Goal: Navigation & Orientation: Find specific page/section

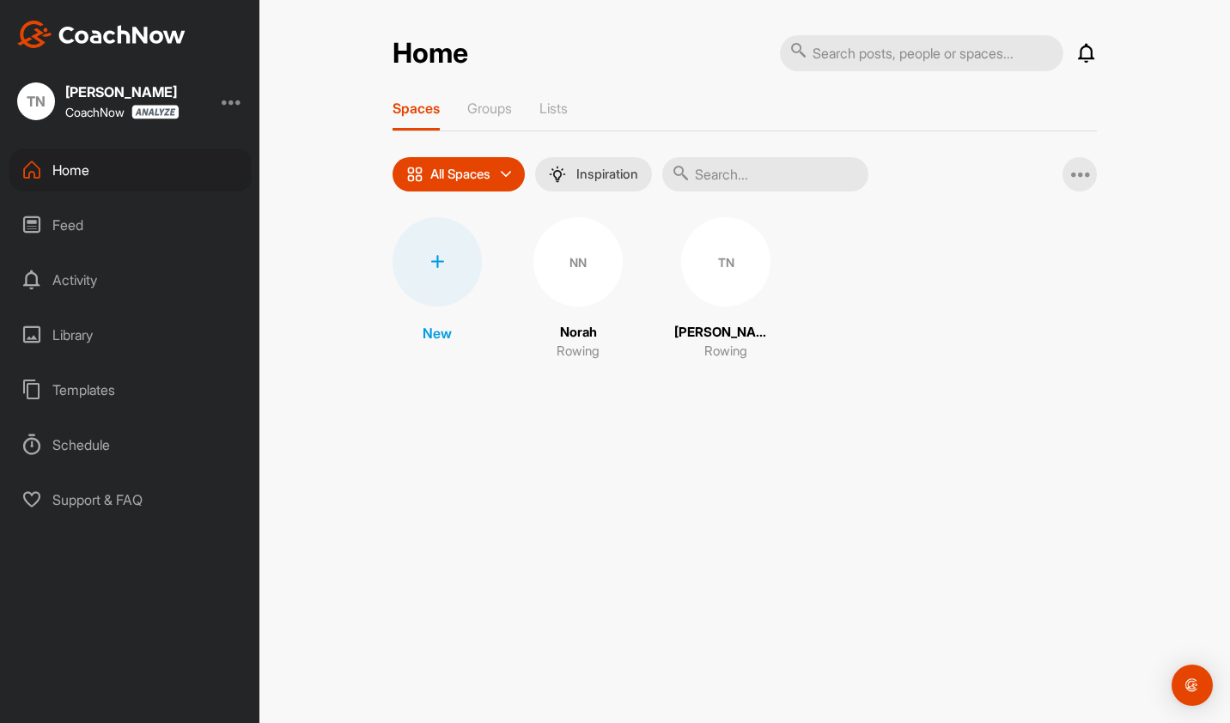
click at [572, 283] on div "NN" at bounding box center [577, 261] width 89 height 89
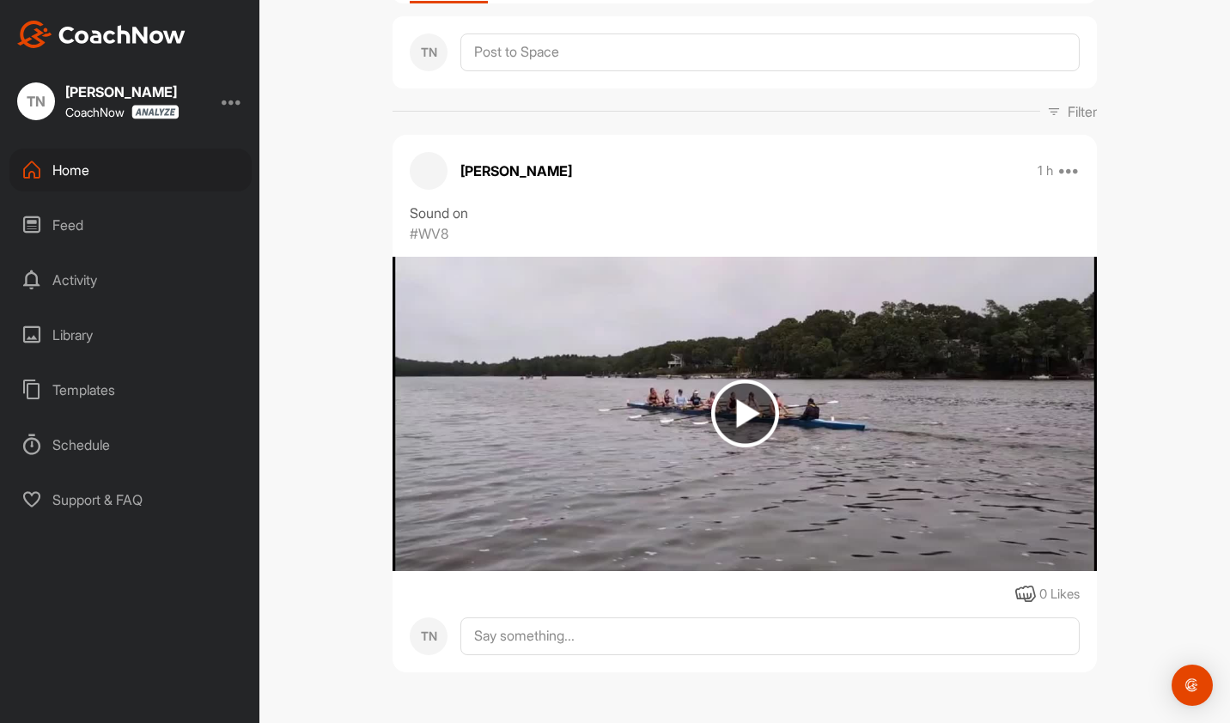
scroll to position [176, 0]
click at [66, 173] on div "Home" at bounding box center [130, 170] width 242 height 43
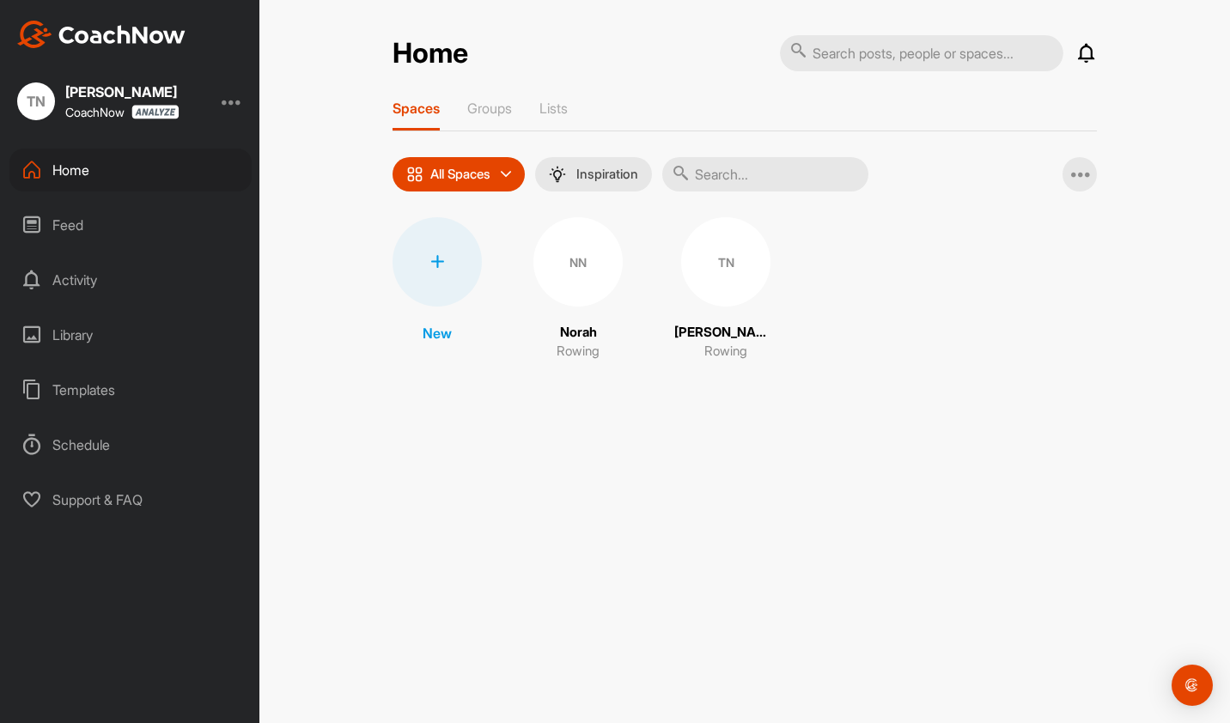
click at [582, 273] on div "NN" at bounding box center [577, 261] width 89 height 89
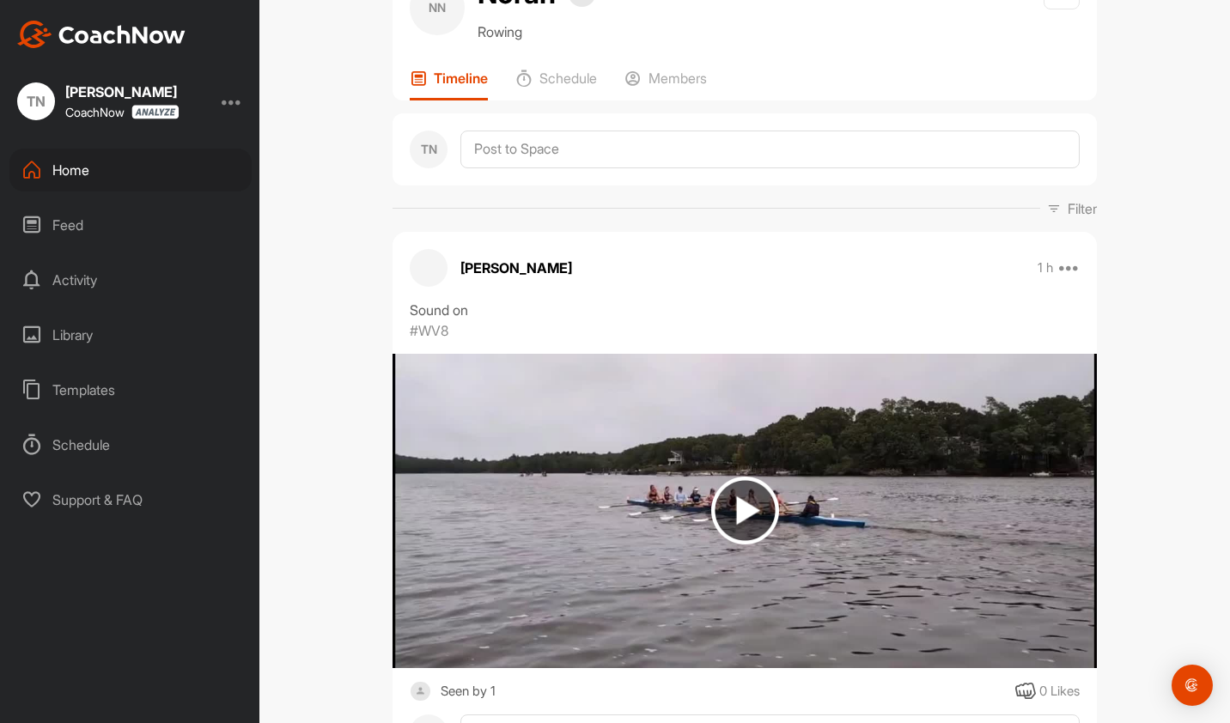
scroll to position [176, 0]
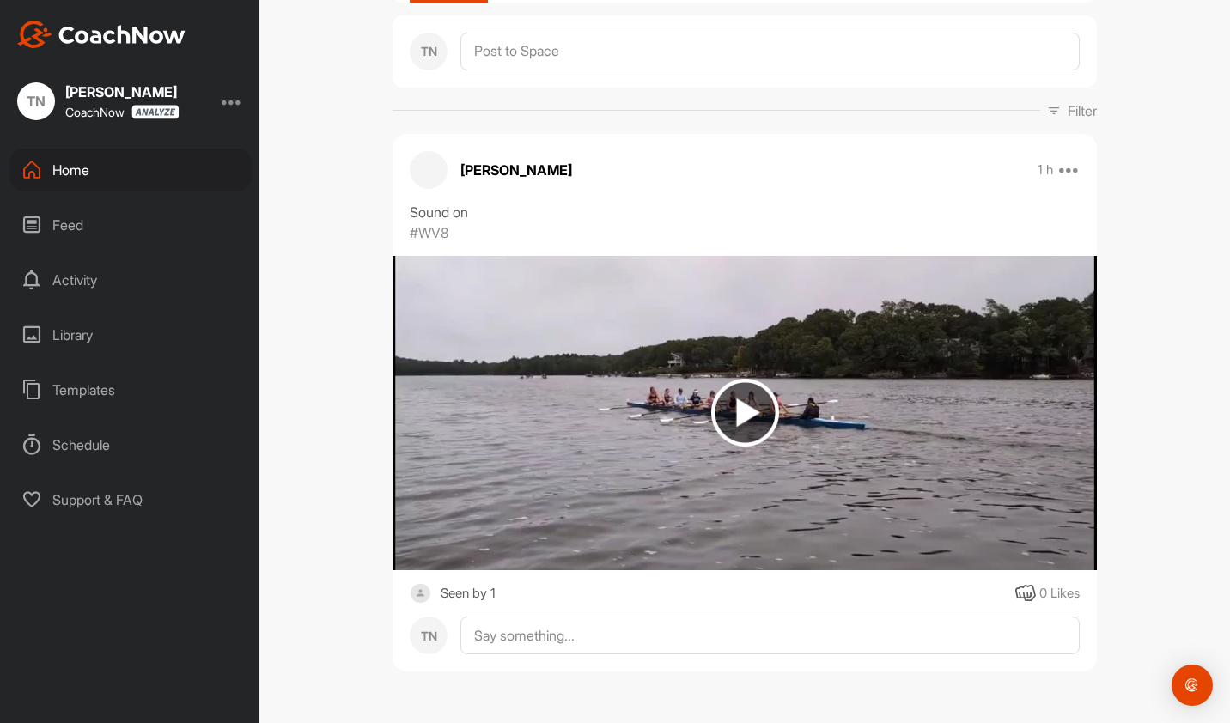
click at [479, 592] on div "Seen by 1" at bounding box center [468, 593] width 55 height 21
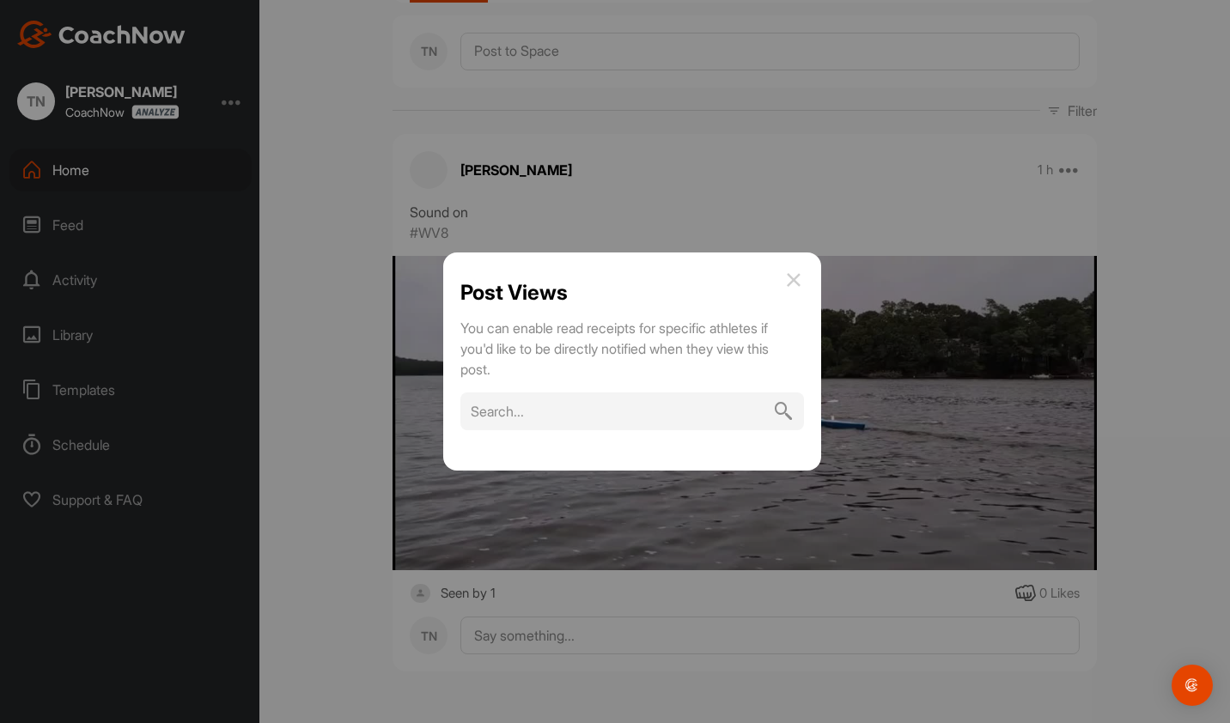
click at [321, 447] on div at bounding box center [615, 361] width 1230 height 723
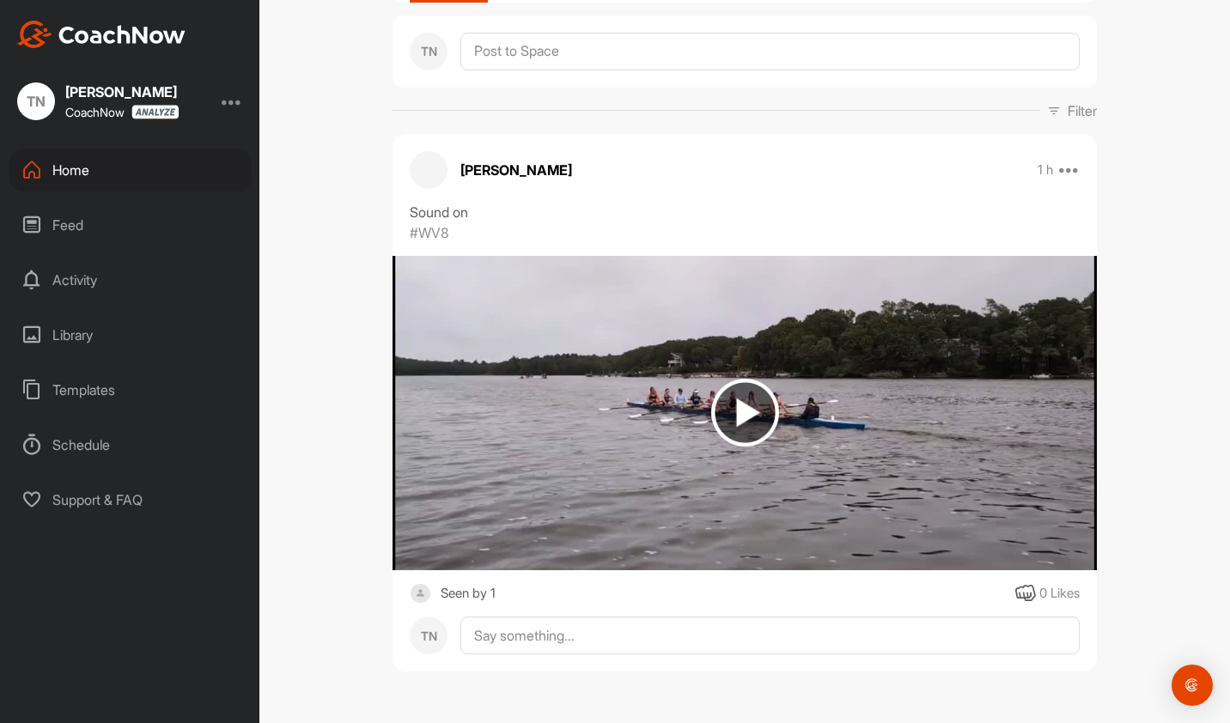
click at [460, 590] on div "Seen by 1" at bounding box center [468, 593] width 55 height 21
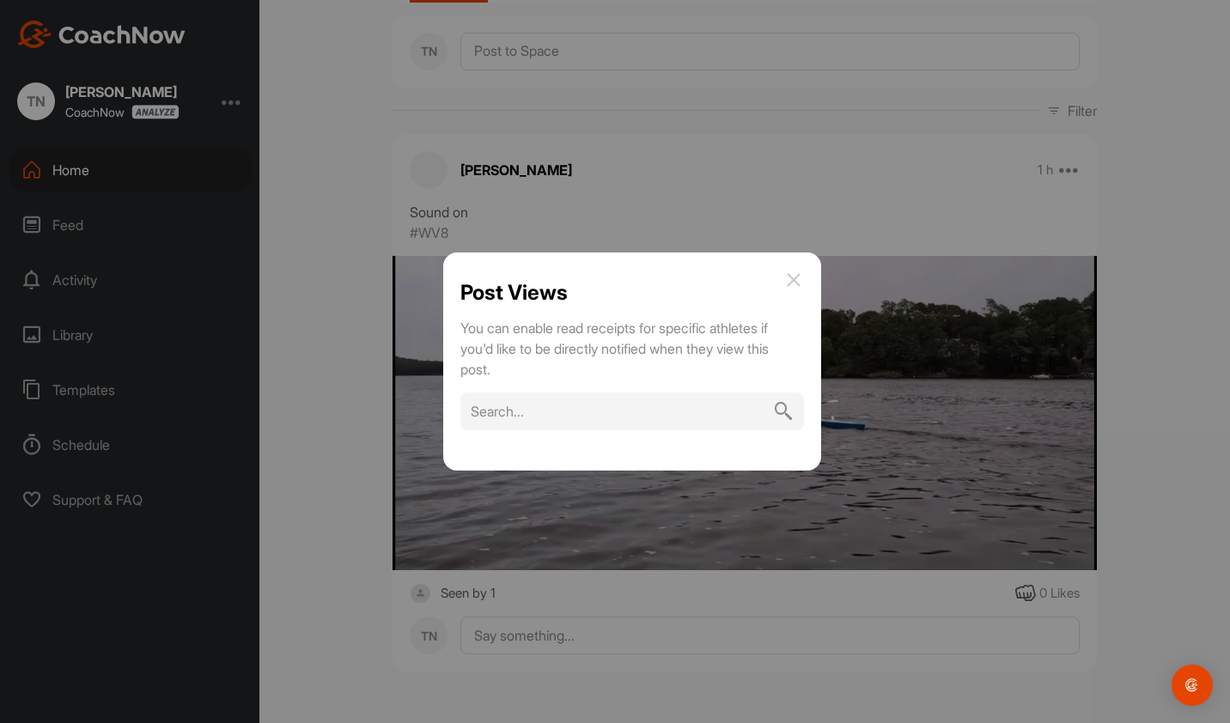
click at [321, 540] on div at bounding box center [615, 361] width 1230 height 723
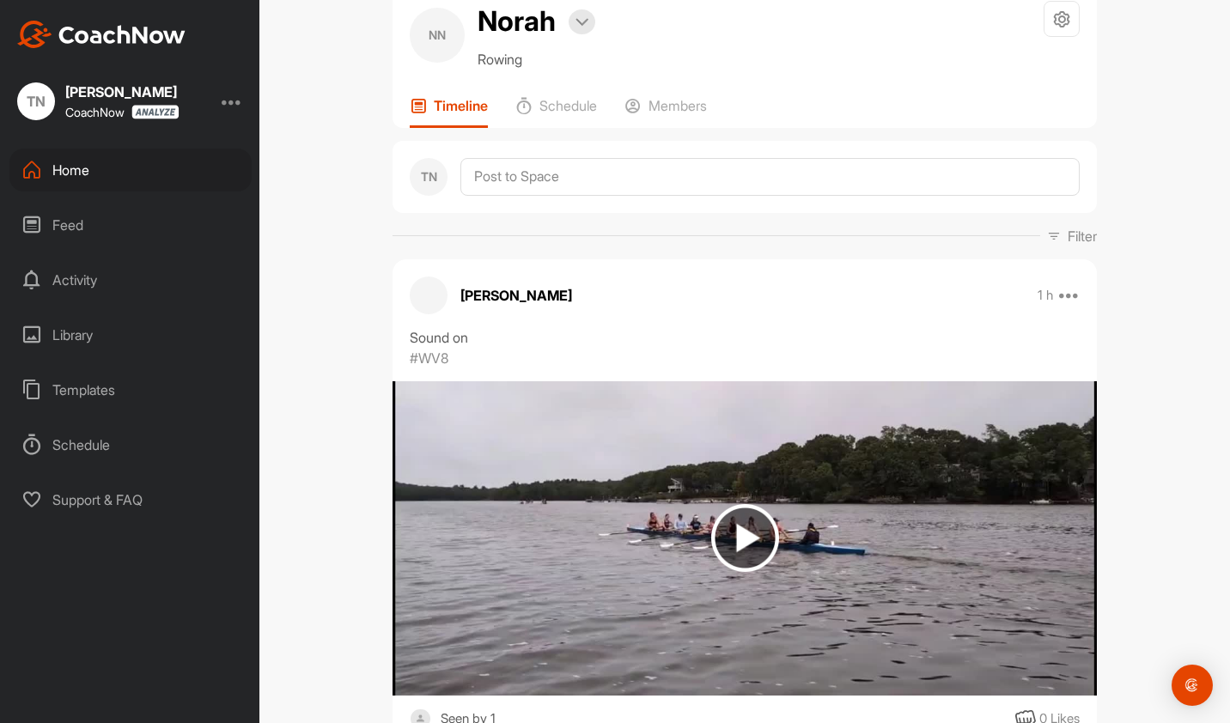
scroll to position [0, 0]
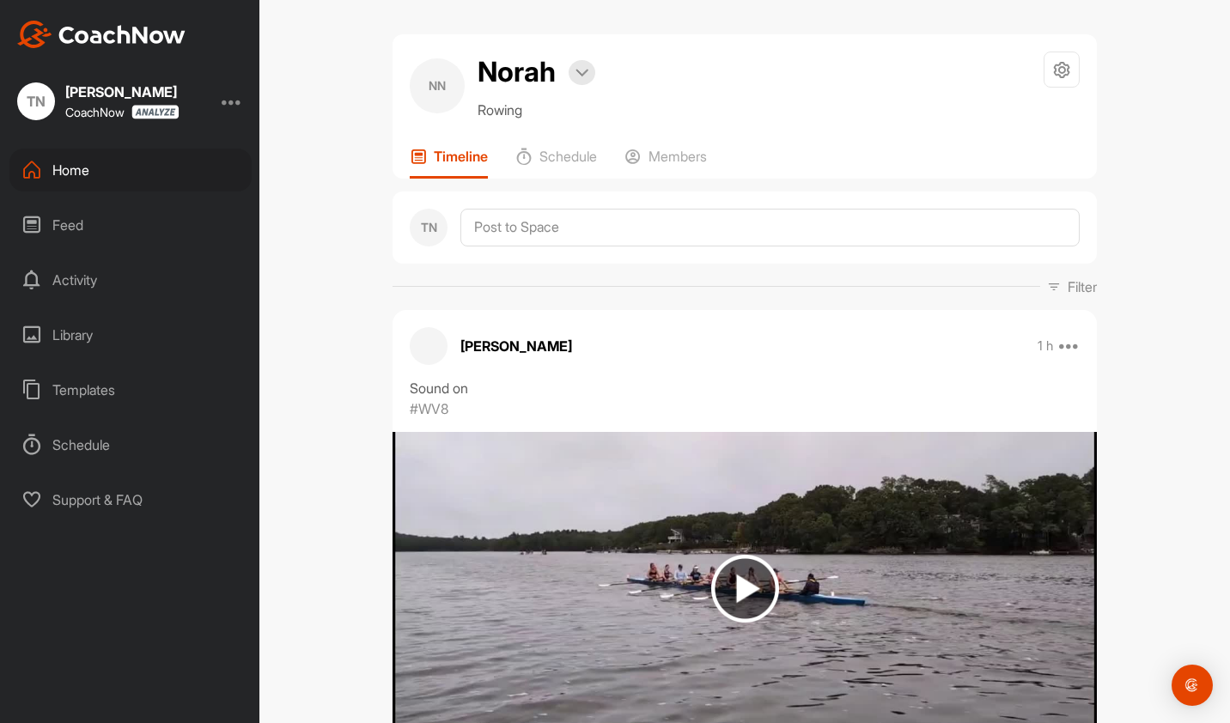
click at [96, 161] on div "Home" at bounding box center [130, 170] width 242 height 43
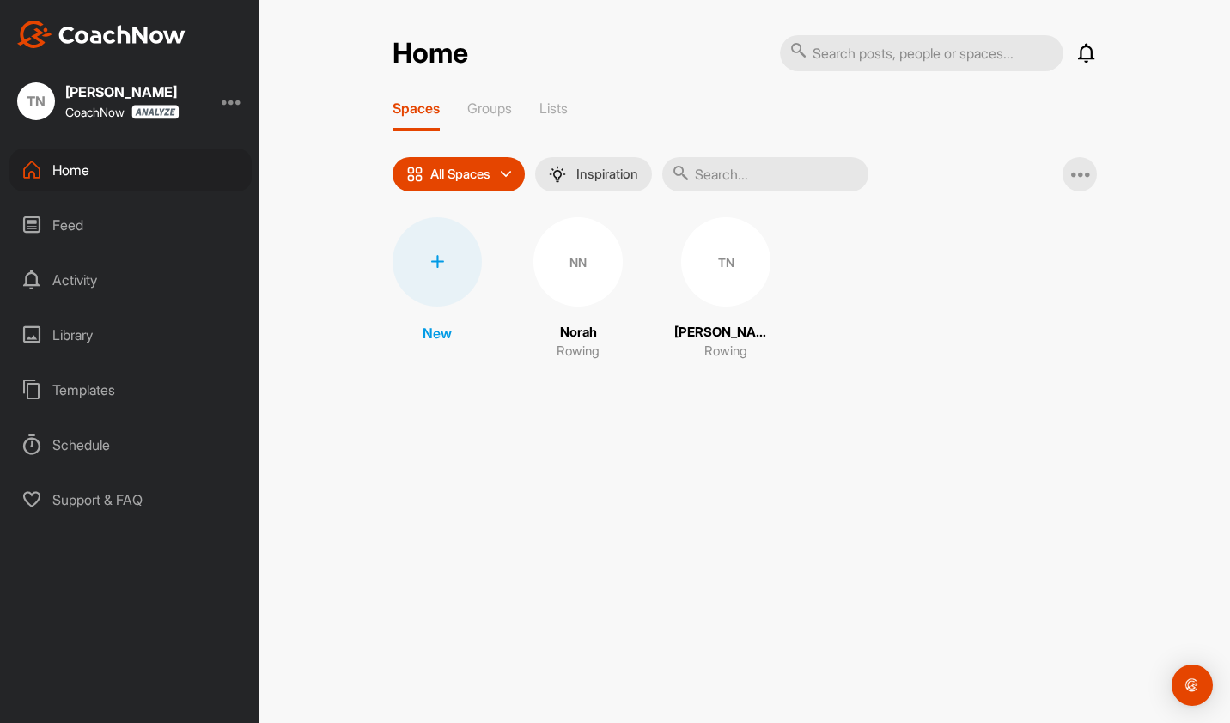
click at [740, 277] on div "TN" at bounding box center [725, 261] width 89 height 89
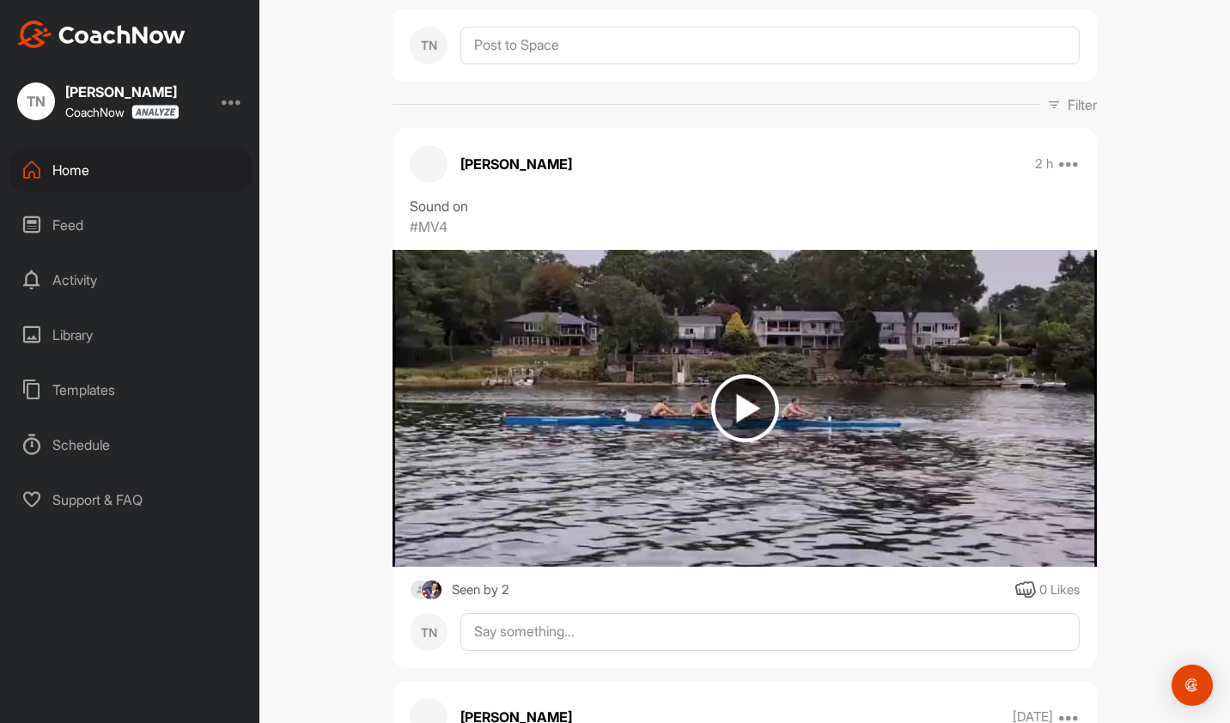
scroll to position [429, 0]
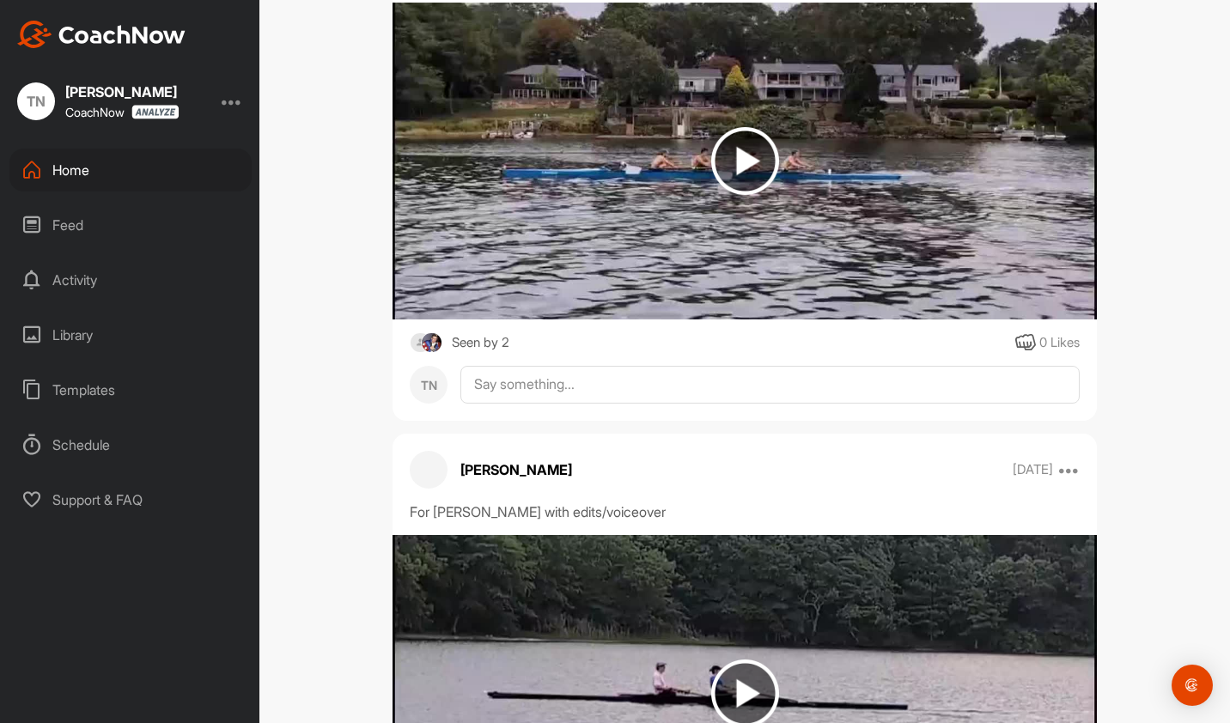
click at [467, 354] on div "Seen by 2" at bounding box center [481, 342] width 58 height 21
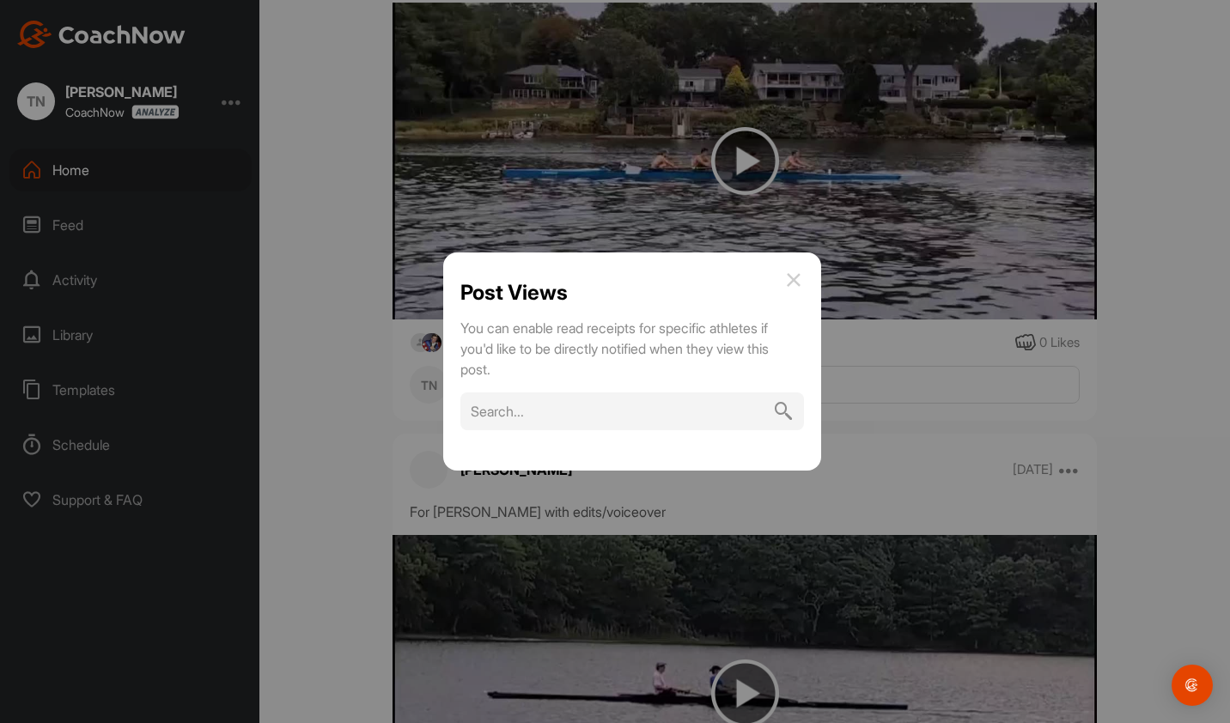
drag, startPoint x: 317, startPoint y: 359, endPoint x: 344, endPoint y: 354, distance: 27.1
click at [317, 359] on div at bounding box center [615, 361] width 1230 height 723
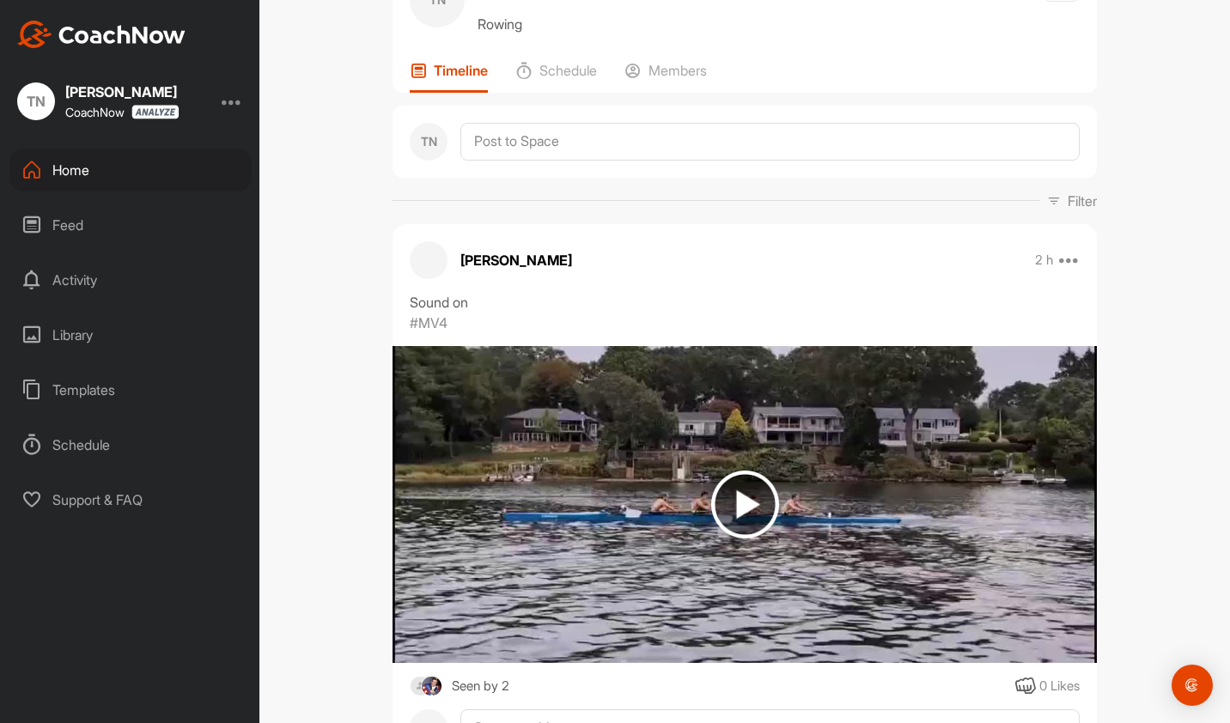
scroll to position [0, 0]
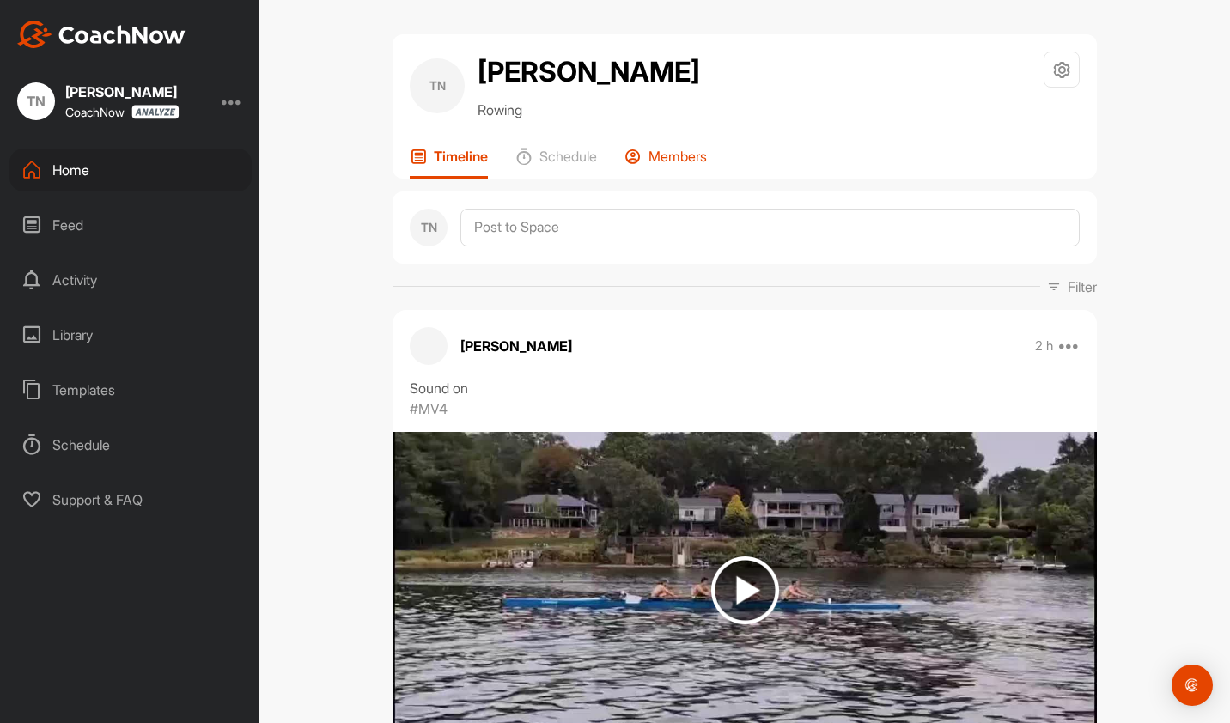
click at [658, 165] on p "Members" at bounding box center [677, 156] width 58 height 17
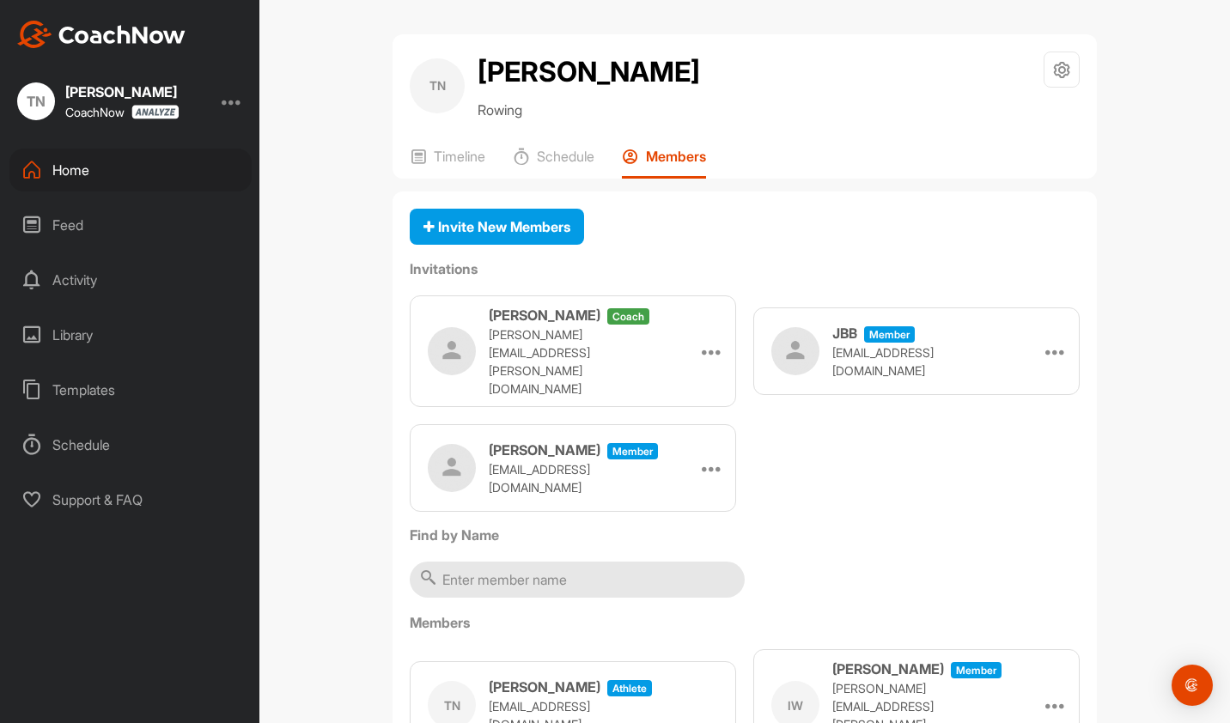
click at [101, 163] on div "Home" at bounding box center [130, 170] width 242 height 43
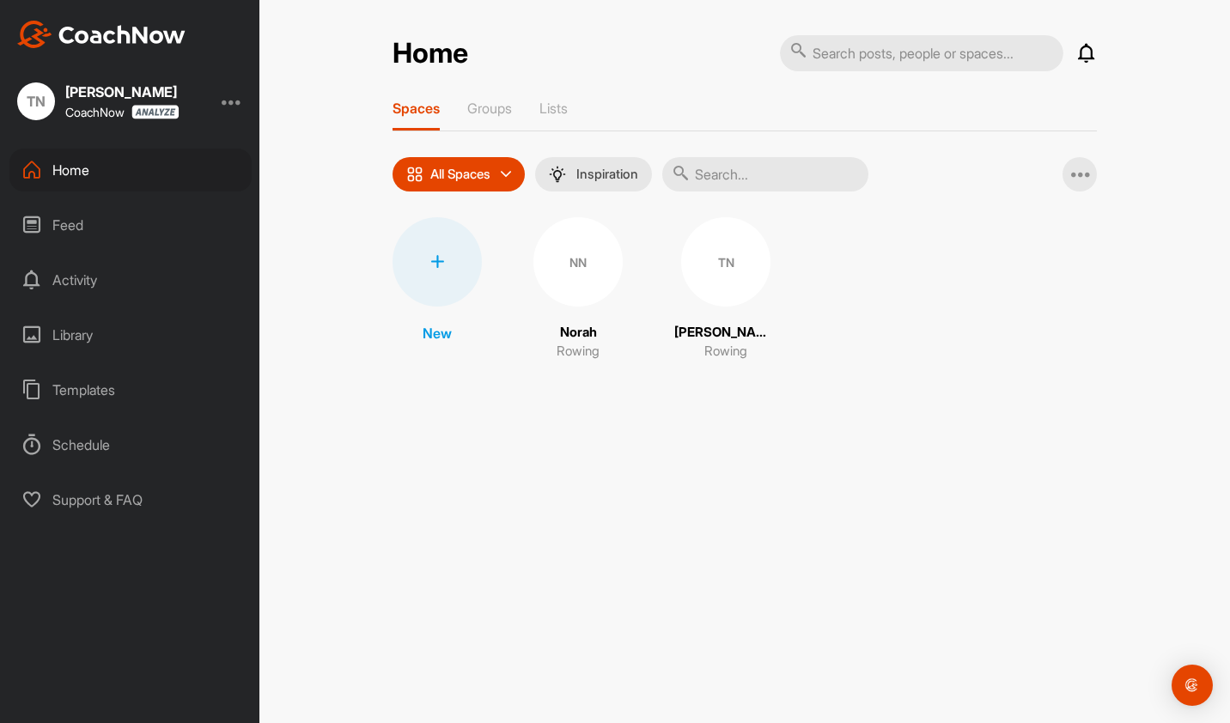
click at [575, 267] on div "NN" at bounding box center [577, 261] width 89 height 89
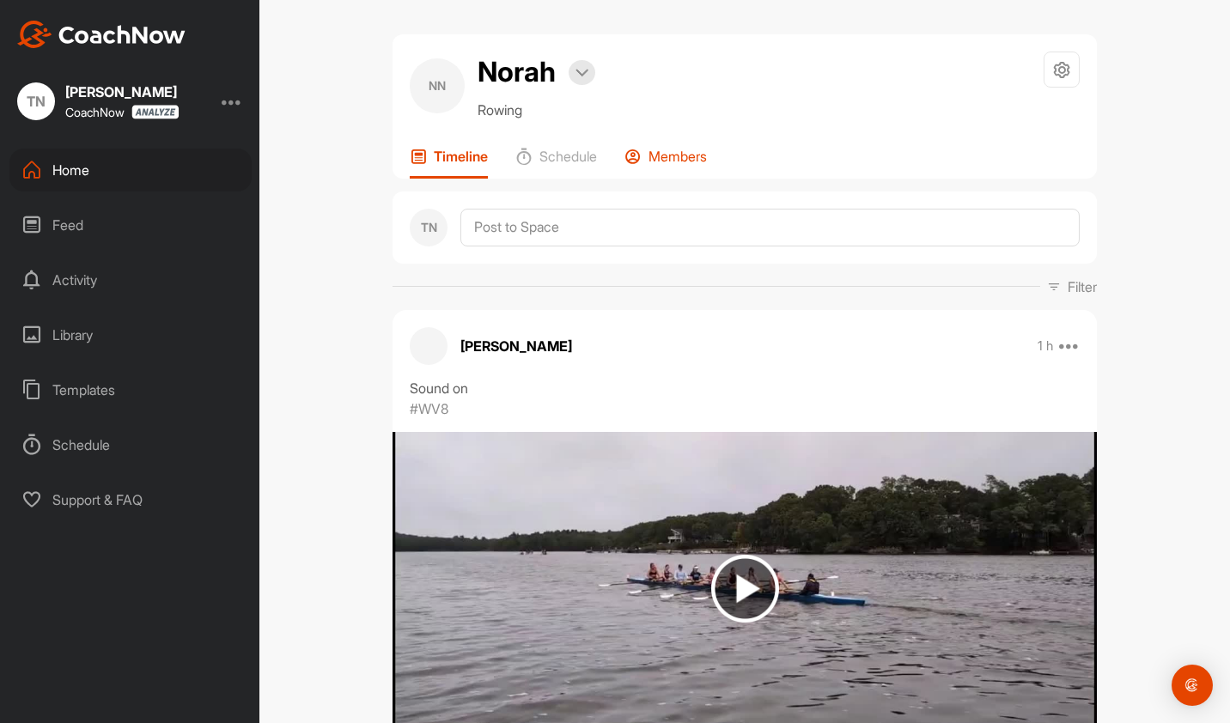
click at [665, 155] on p "Members" at bounding box center [677, 156] width 58 height 17
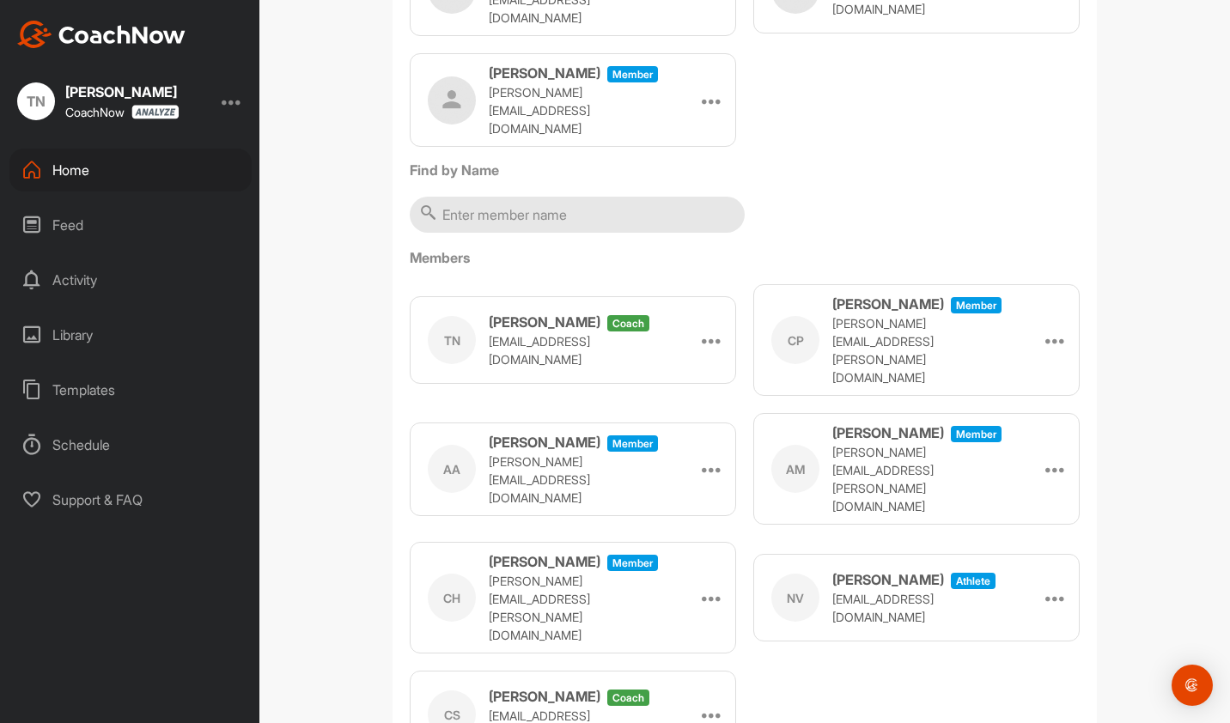
scroll to position [356, 0]
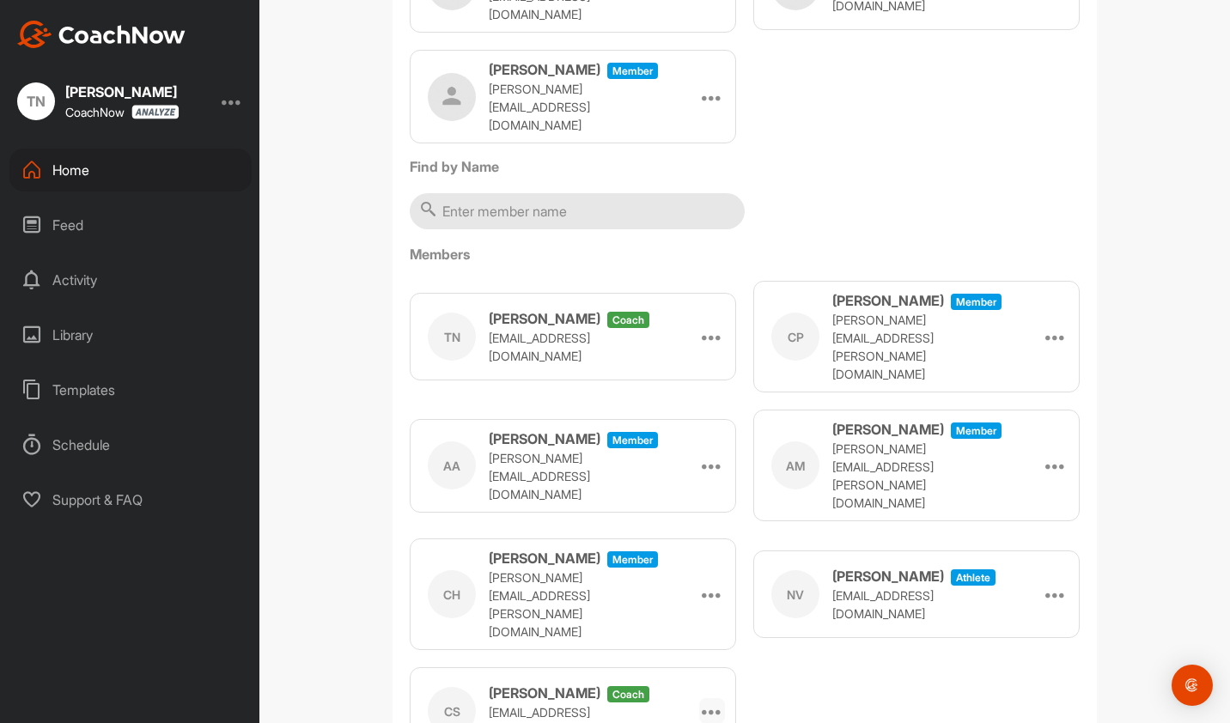
click at [709, 701] on icon at bounding box center [712, 711] width 21 height 21
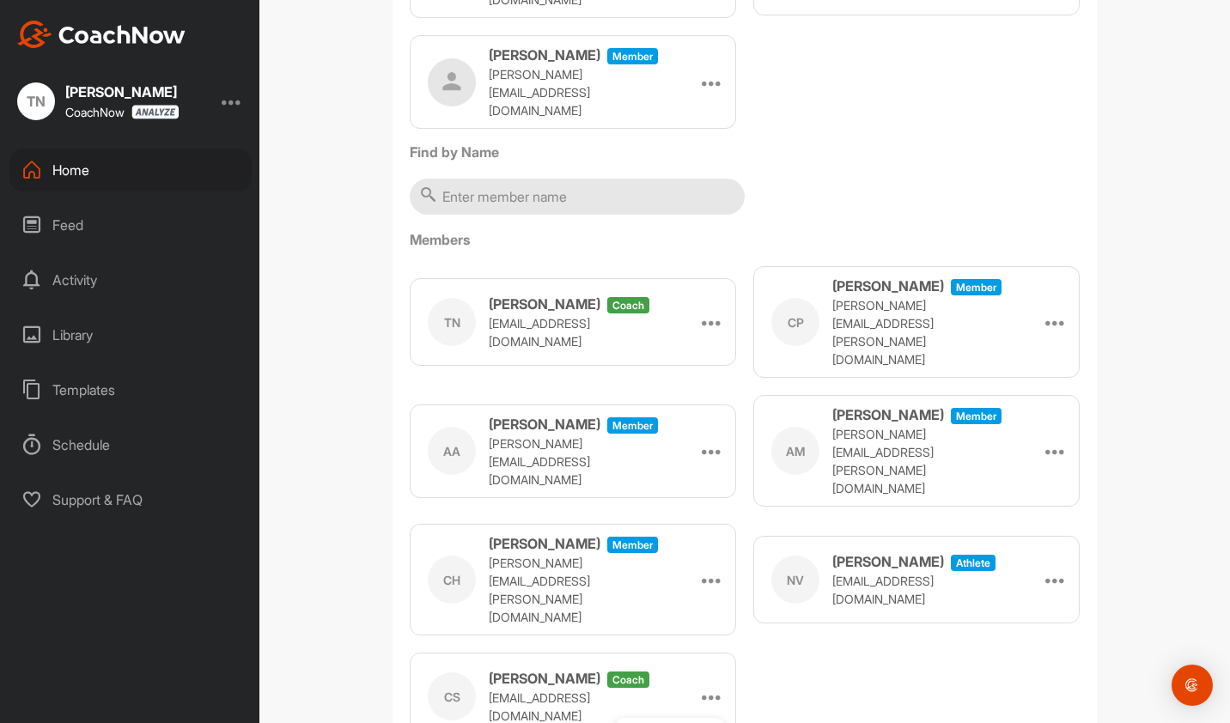
scroll to position [385, 0]
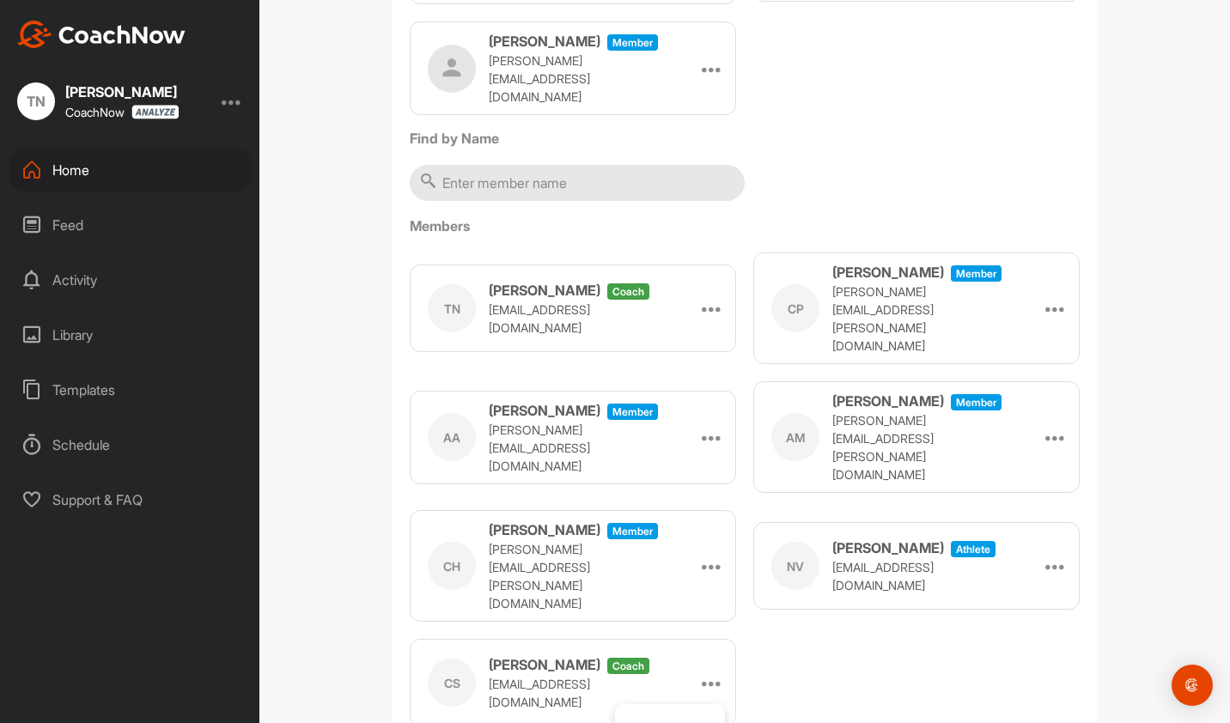
click at [806, 610] on div "TN [PERSON_NAME] coach [EMAIL_ADDRESS][DOMAIN_NAME] Make Athlete CP [PERSON_NAM…" at bounding box center [745, 490] width 670 height 474
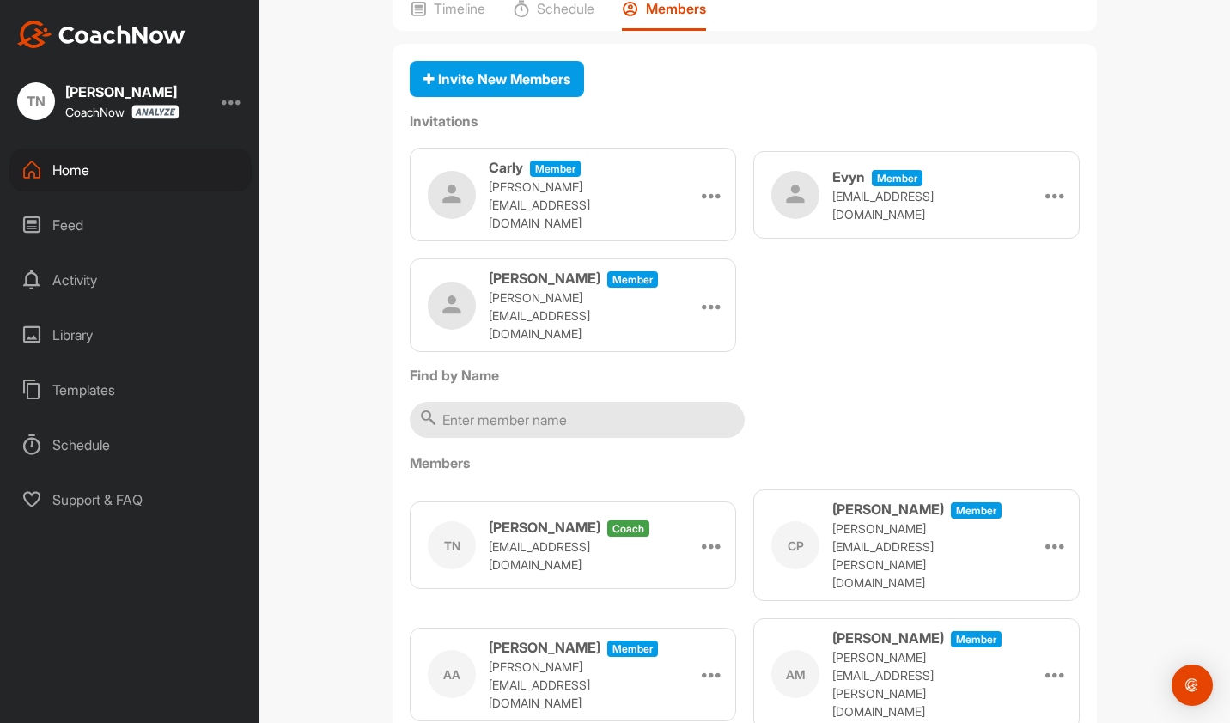
scroll to position [0, 0]
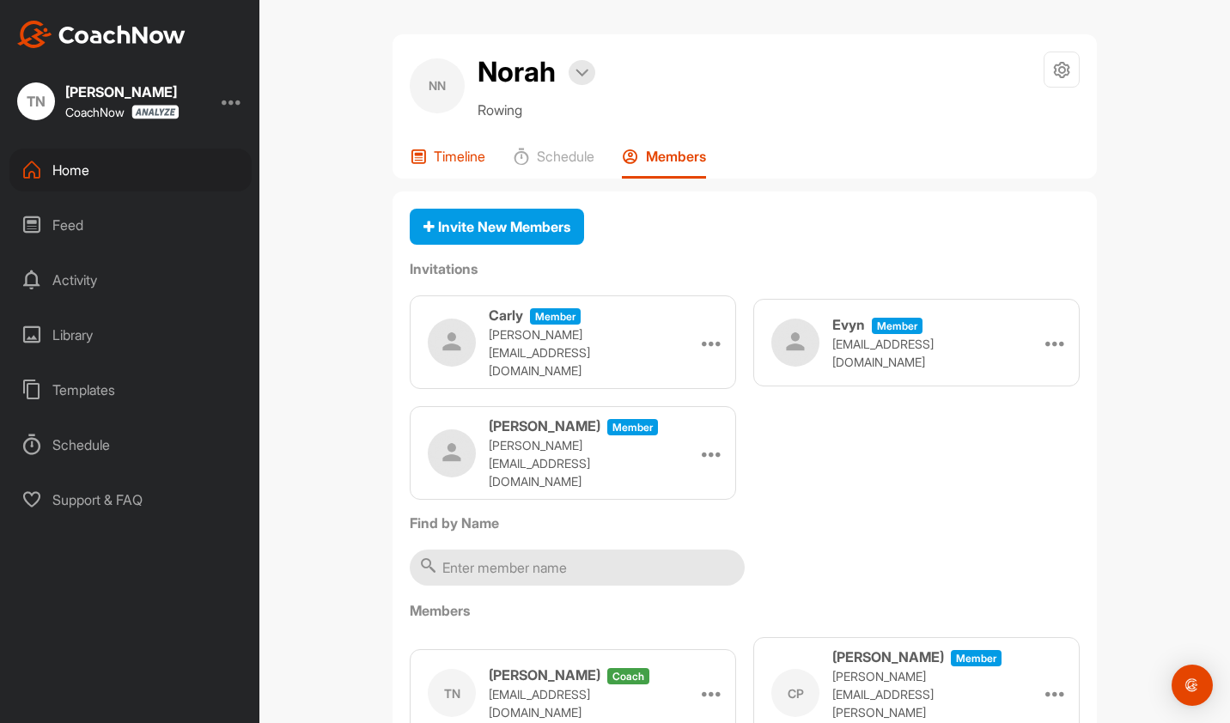
click at [438, 155] on p "Timeline" at bounding box center [460, 156] width 52 height 17
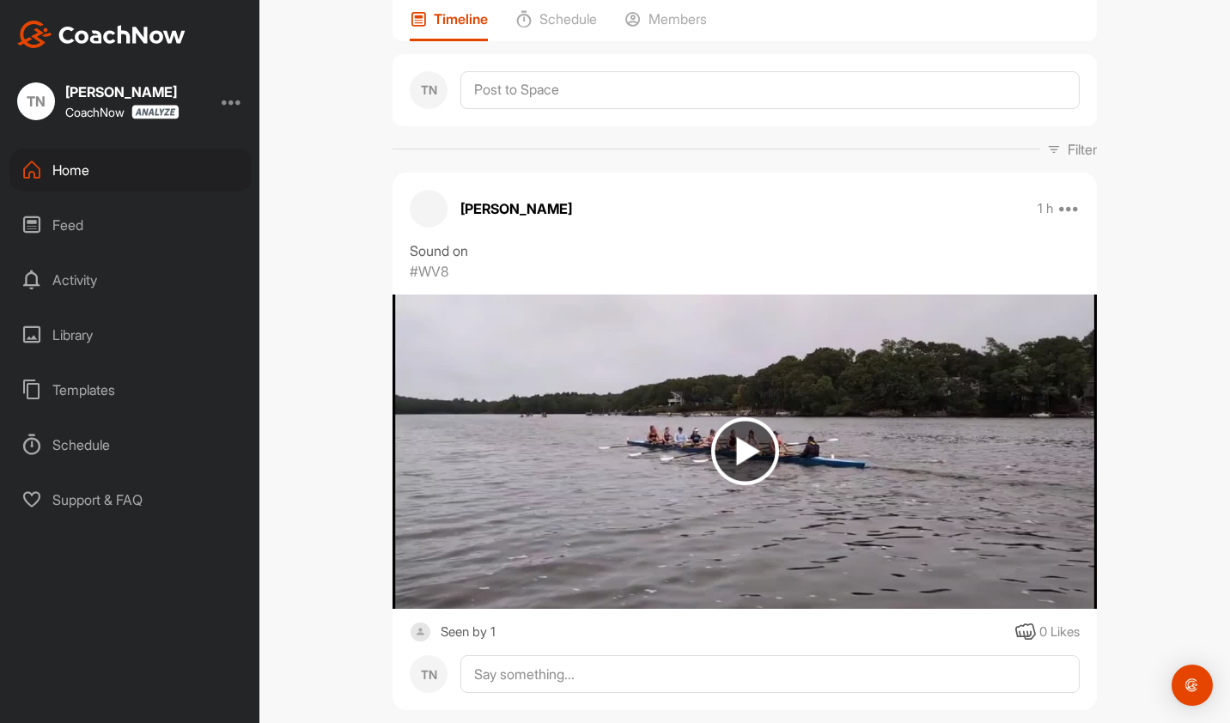
scroll to position [172, 0]
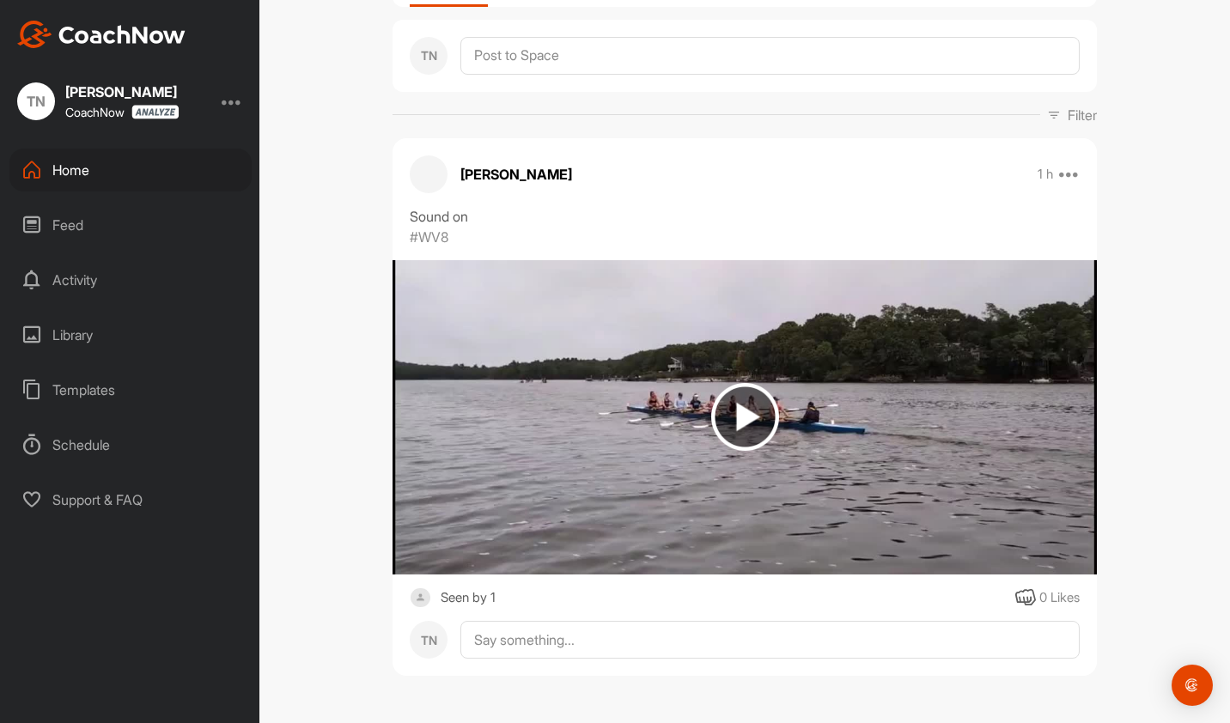
click at [719, 429] on img at bounding box center [745, 417] width 68 height 68
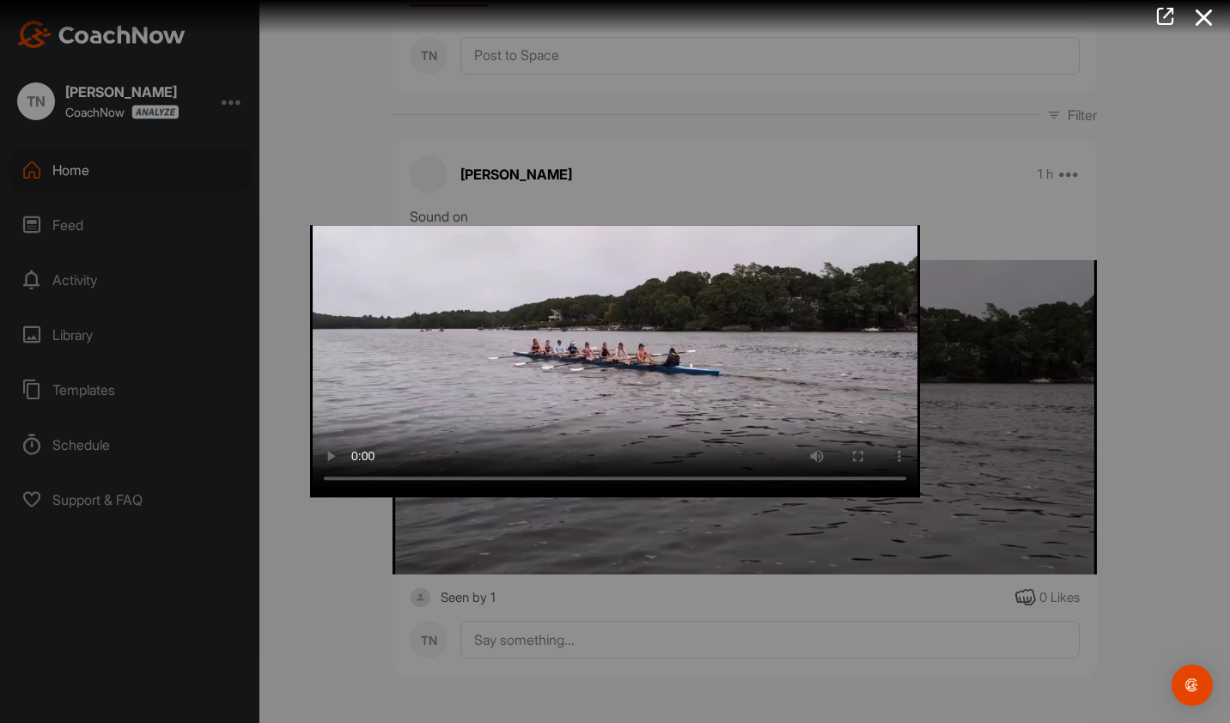
click at [1151, 557] on div at bounding box center [615, 361] width 1230 height 723
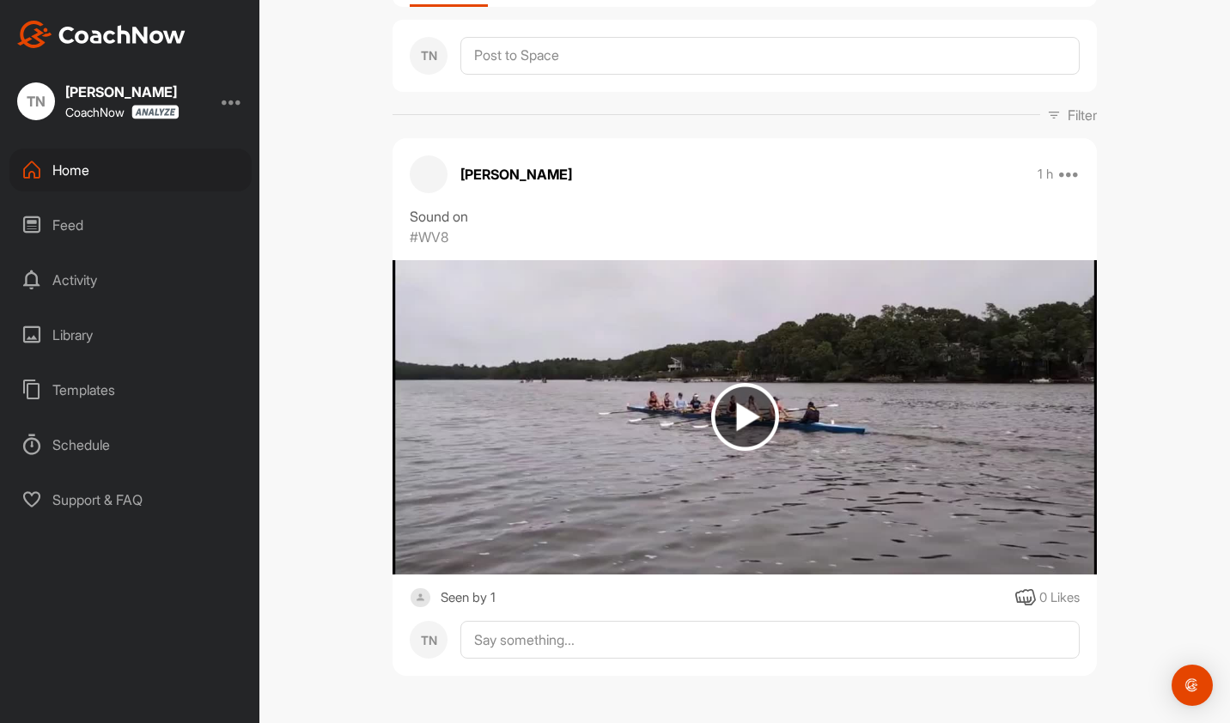
click at [712, 413] on img at bounding box center [745, 417] width 68 height 68
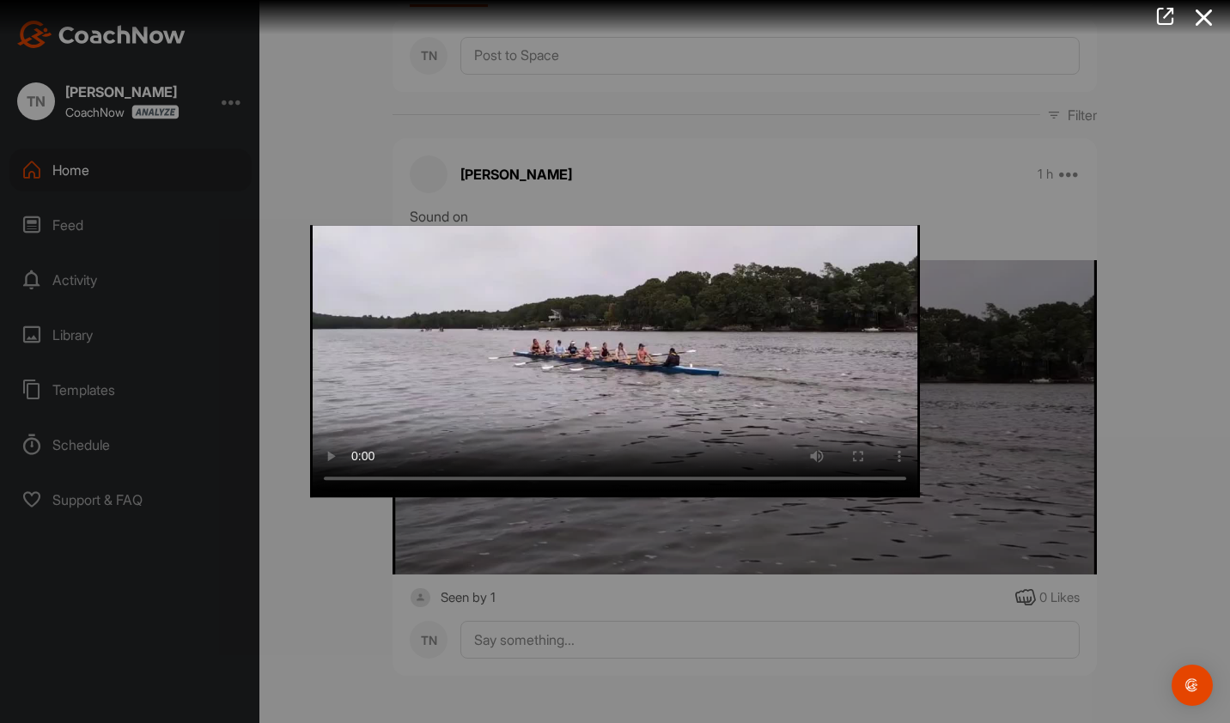
click at [356, 478] on video "Video Player" at bounding box center [615, 361] width 610 height 272
click at [362, 481] on video "Video Player" at bounding box center [615, 361] width 610 height 272
click at [311, 561] on div at bounding box center [615, 361] width 1230 height 723
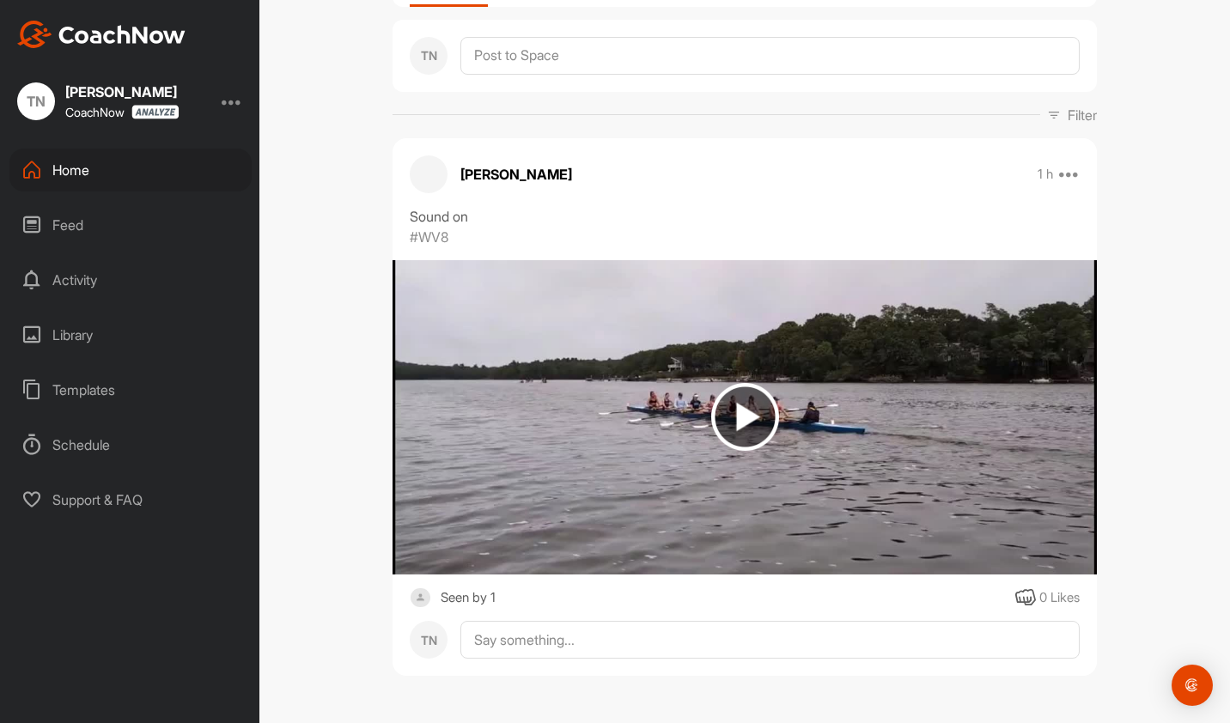
click at [356, 228] on div "NN Norah Bookings Rowing Space Settings Your Notifications Timeline Schedule Me…" at bounding box center [744, 361] width 971 height 723
click at [304, 53] on div "NN Norah Bookings Rowing Space Settings Your Notifications Timeline Schedule Me…" at bounding box center [744, 361] width 971 height 723
click at [84, 343] on div "Library" at bounding box center [130, 334] width 242 height 43
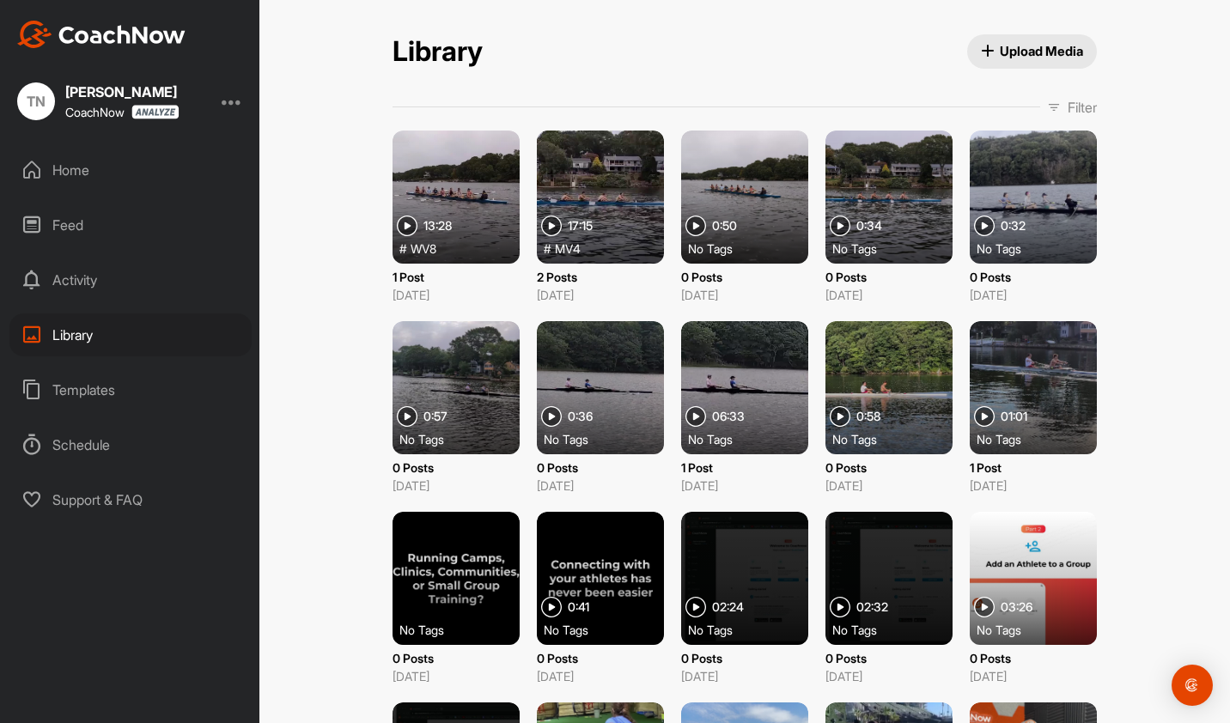
click at [82, 172] on div "Home" at bounding box center [130, 170] width 242 height 43
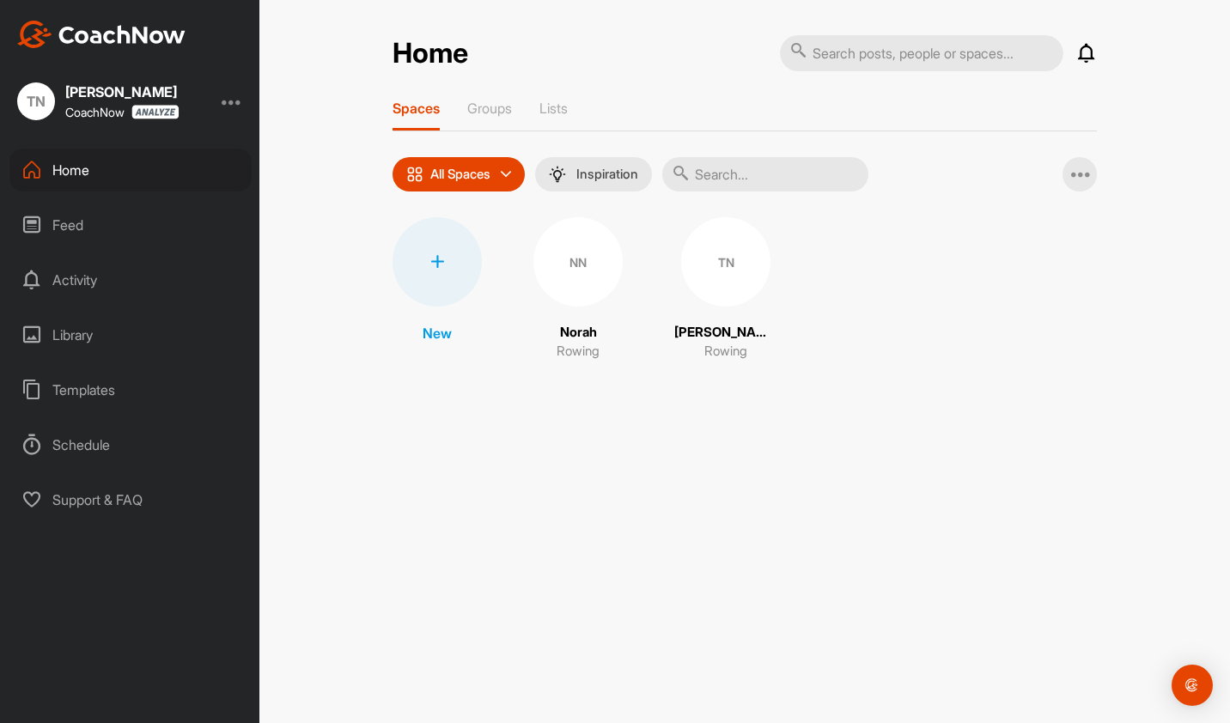
click at [570, 297] on div "NN" at bounding box center [577, 261] width 89 height 89
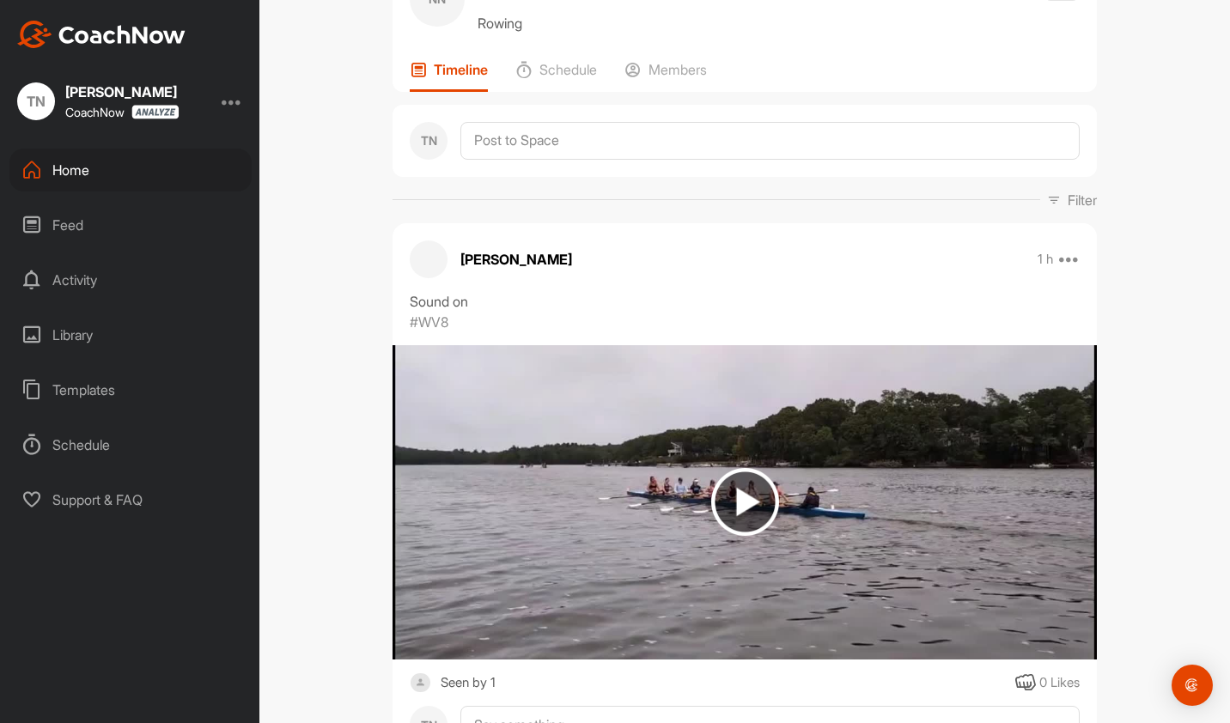
scroll to position [176, 0]
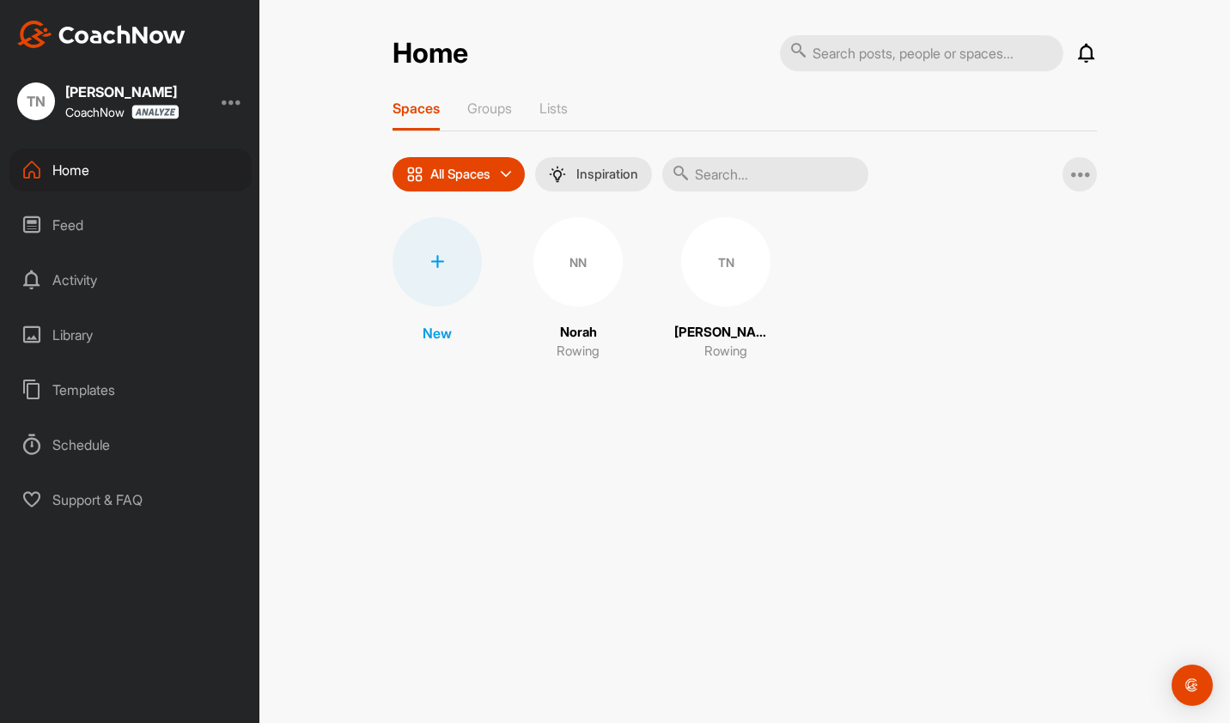
click at [738, 275] on div "TN" at bounding box center [725, 261] width 89 height 89
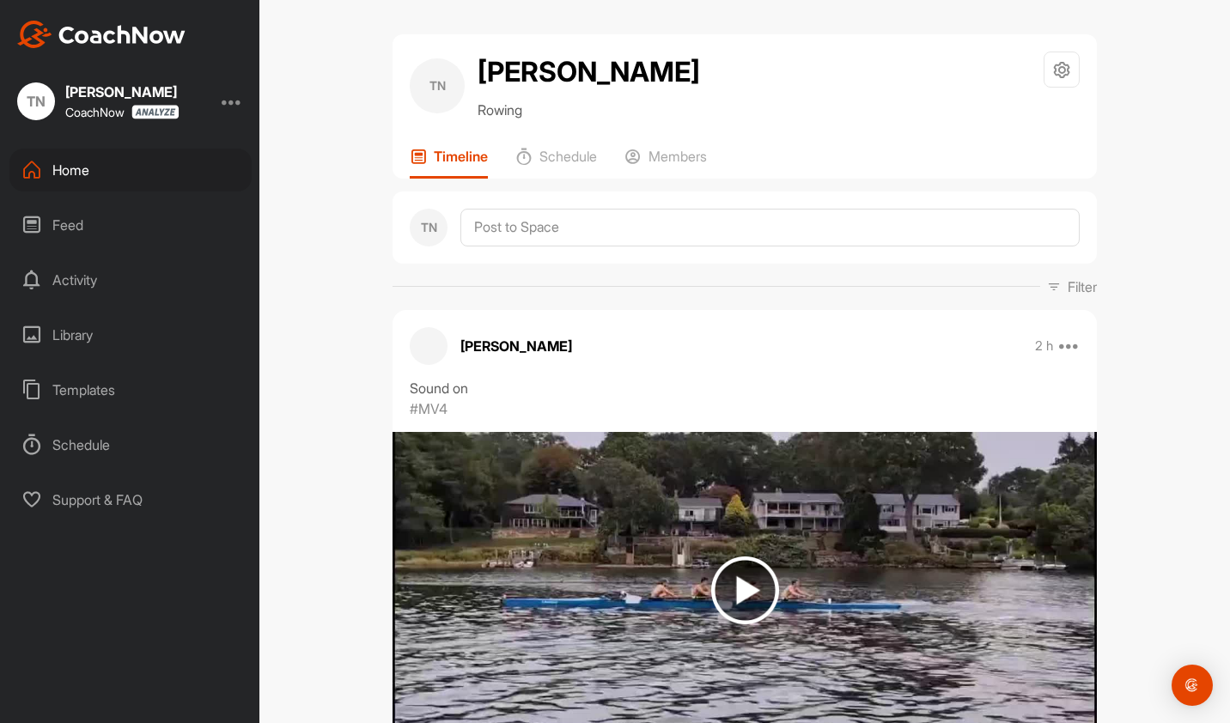
click at [103, 171] on div "Home" at bounding box center [130, 170] width 242 height 43
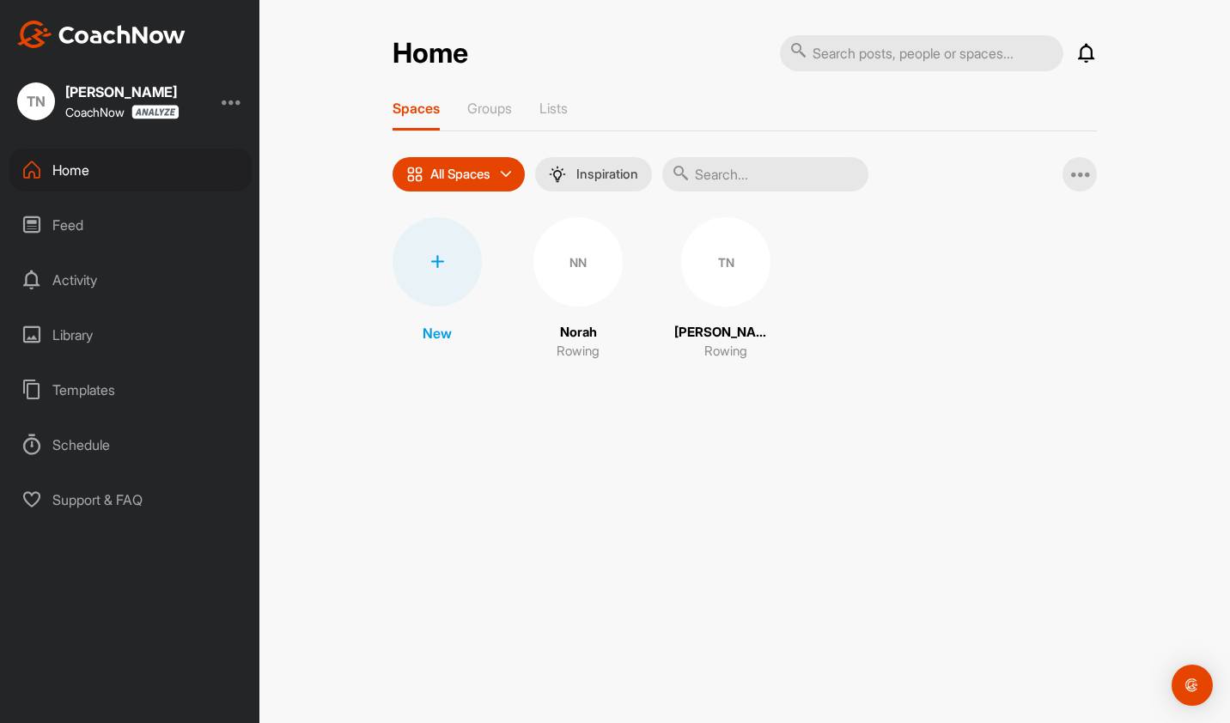
click at [72, 175] on div "Home" at bounding box center [130, 170] width 242 height 43
